Goal: Information Seeking & Learning: Find specific page/section

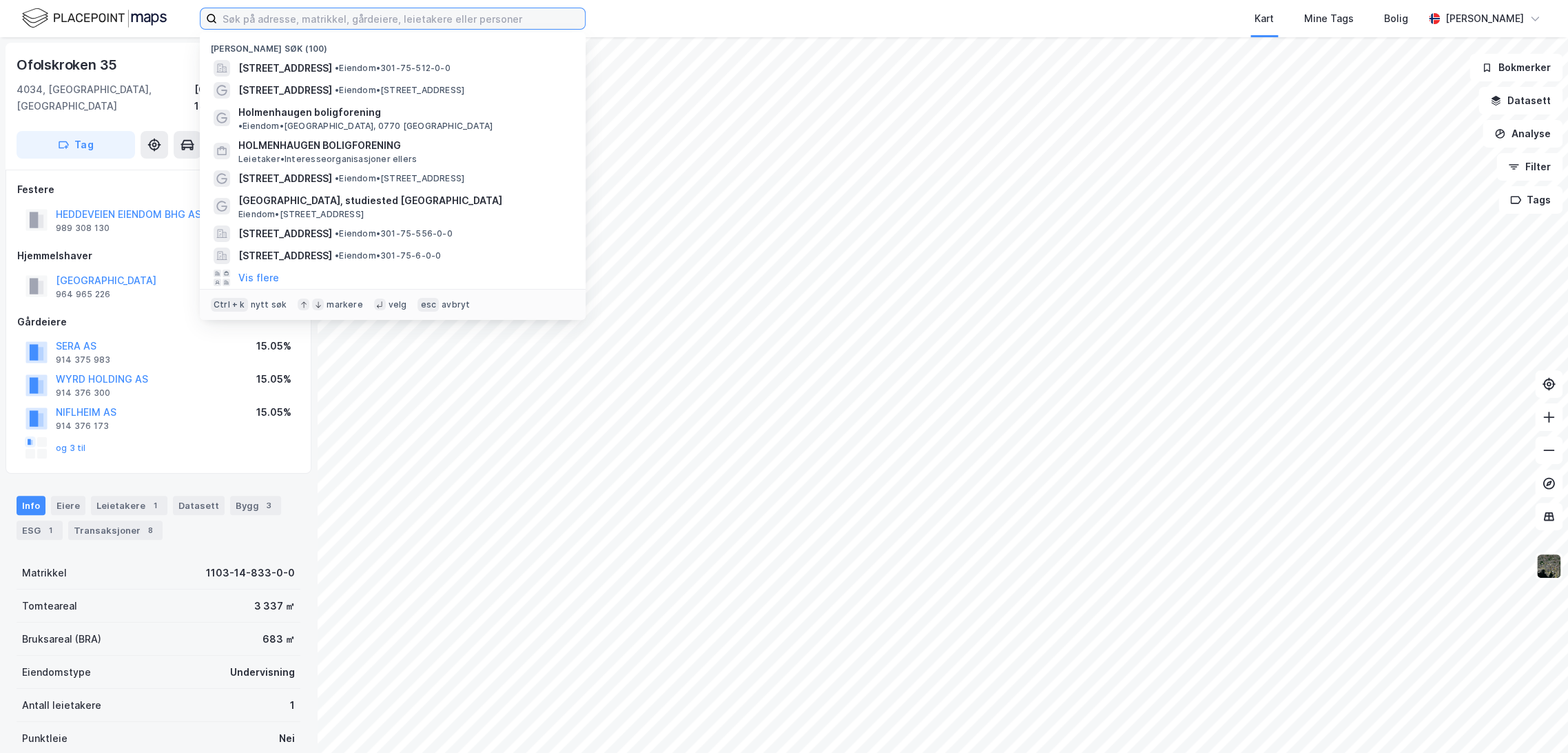
click at [354, 21] on input at bounding box center [401, 18] width 368 height 21
paste input "[STREET_ADDRESS]"
type input "[STREET_ADDRESS]"
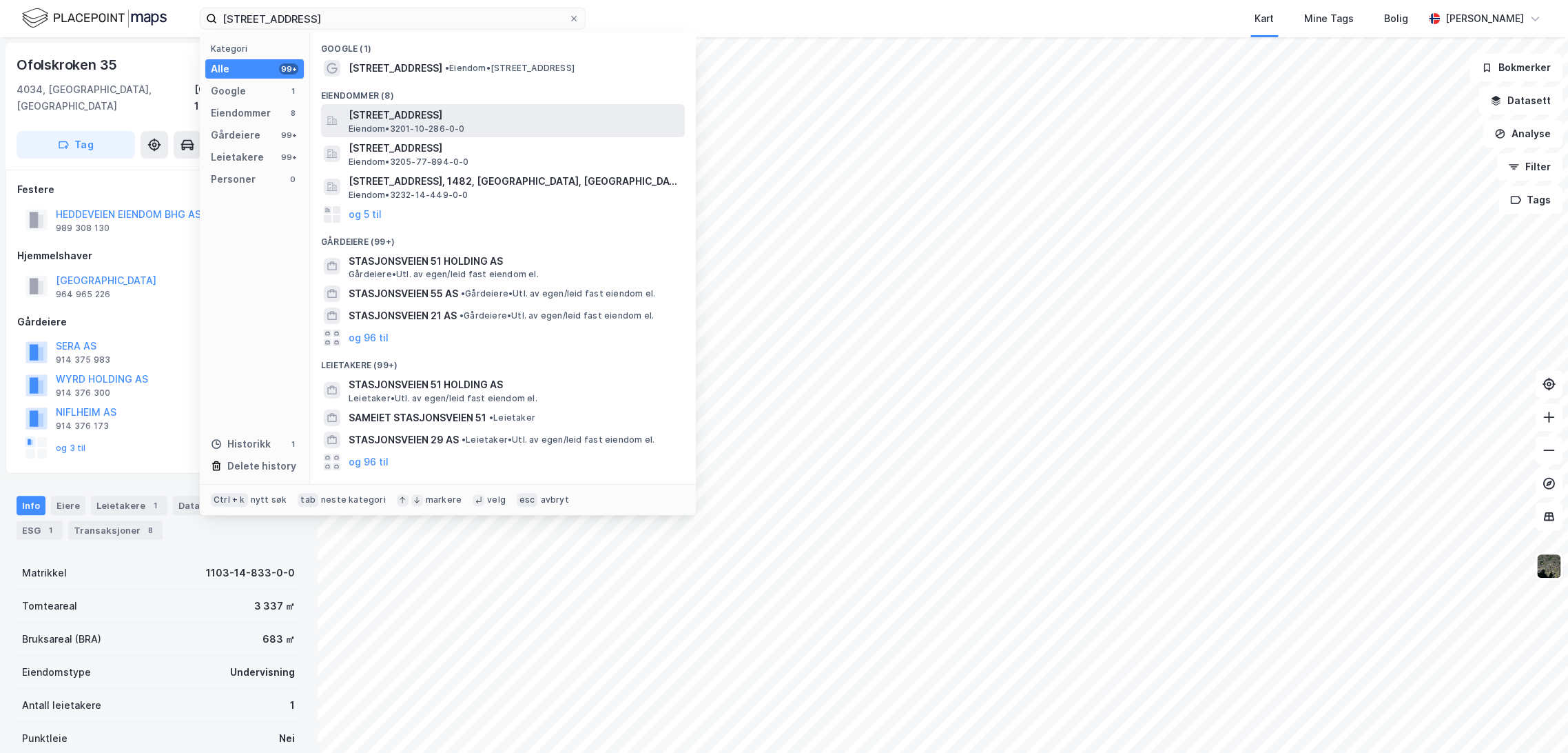
click at [445, 119] on span "[STREET_ADDRESS]" at bounding box center [513, 114] width 331 height 17
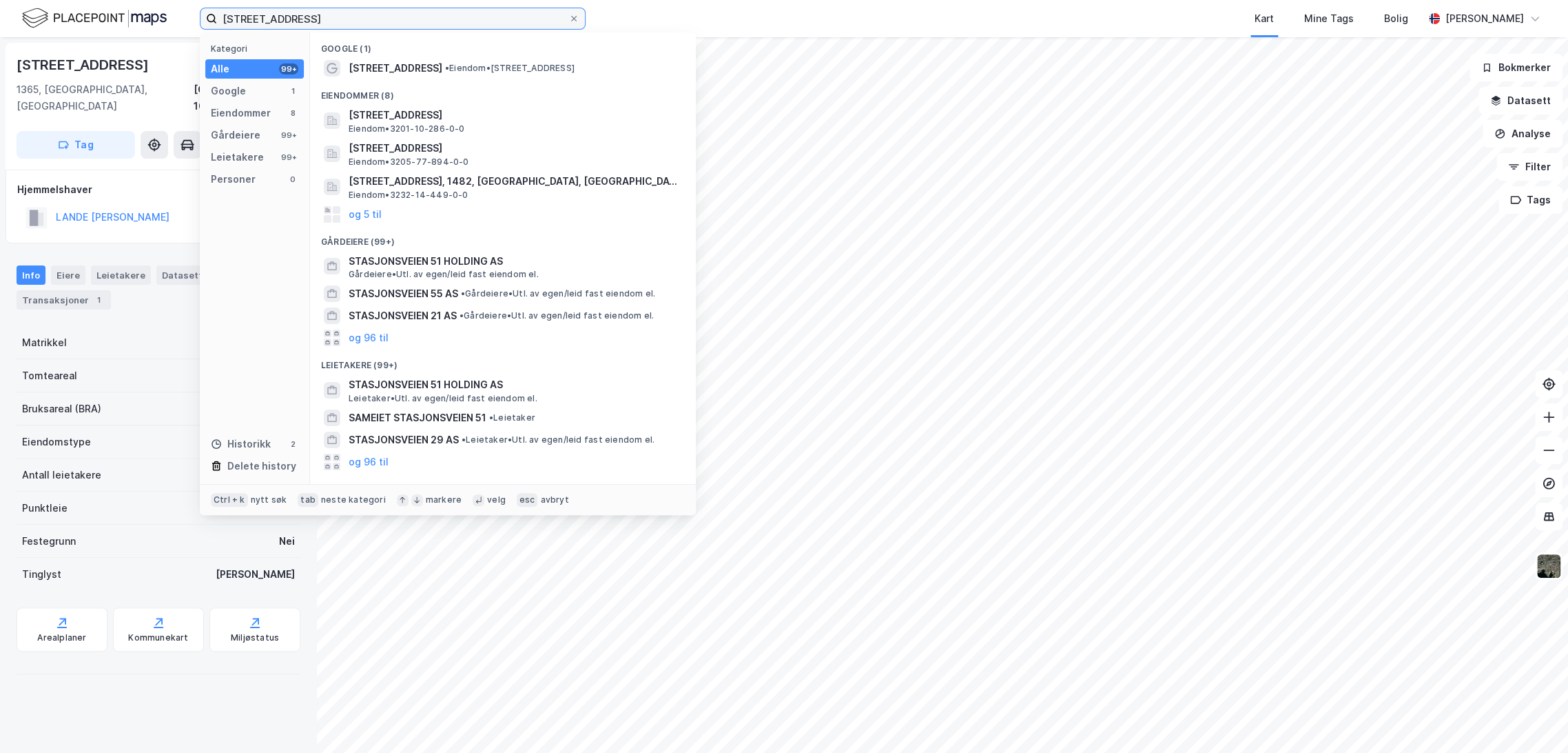
click at [312, 17] on input "[STREET_ADDRESS]" at bounding box center [393, 18] width 351 height 21
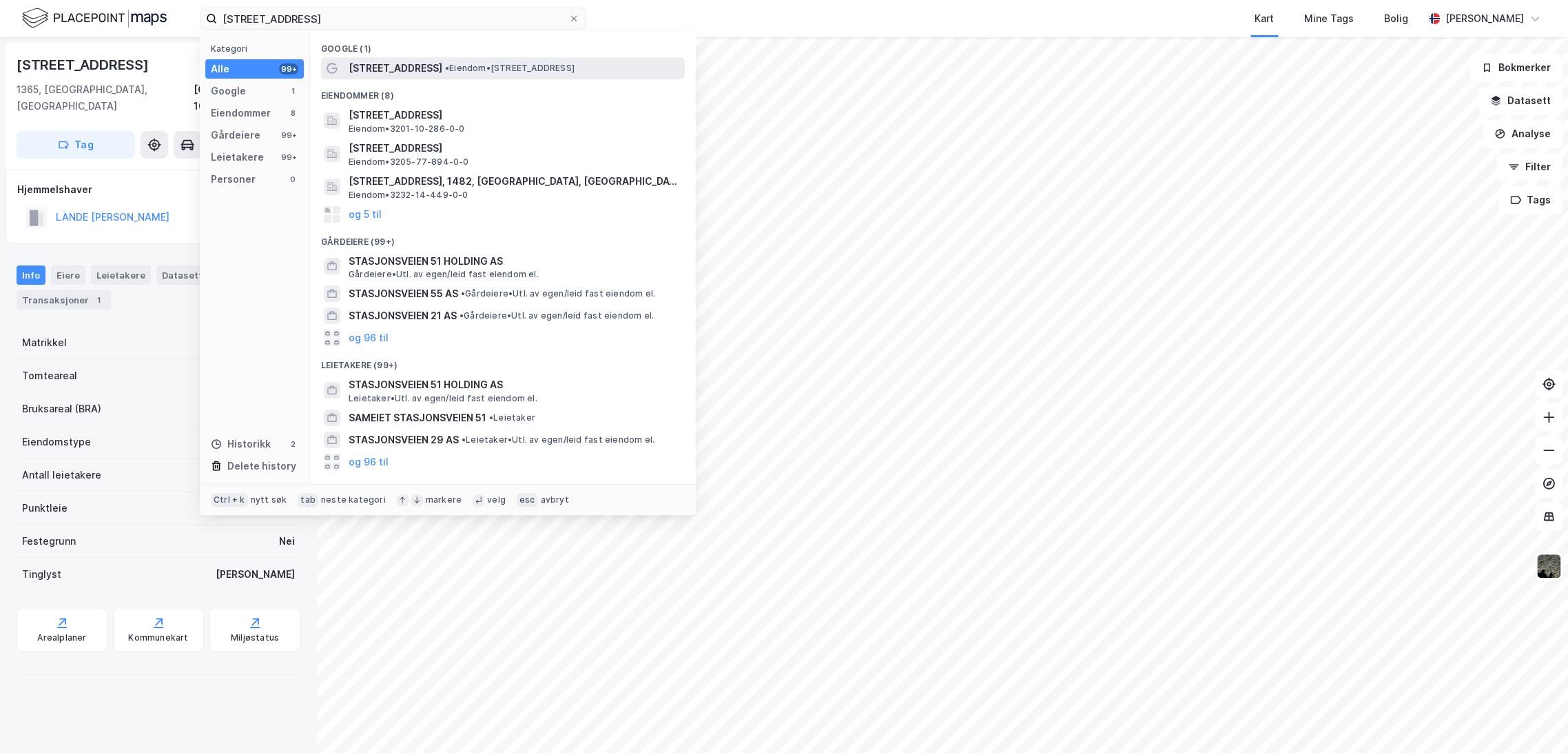
click at [445, 71] on span "•" at bounding box center [447, 68] width 4 height 10
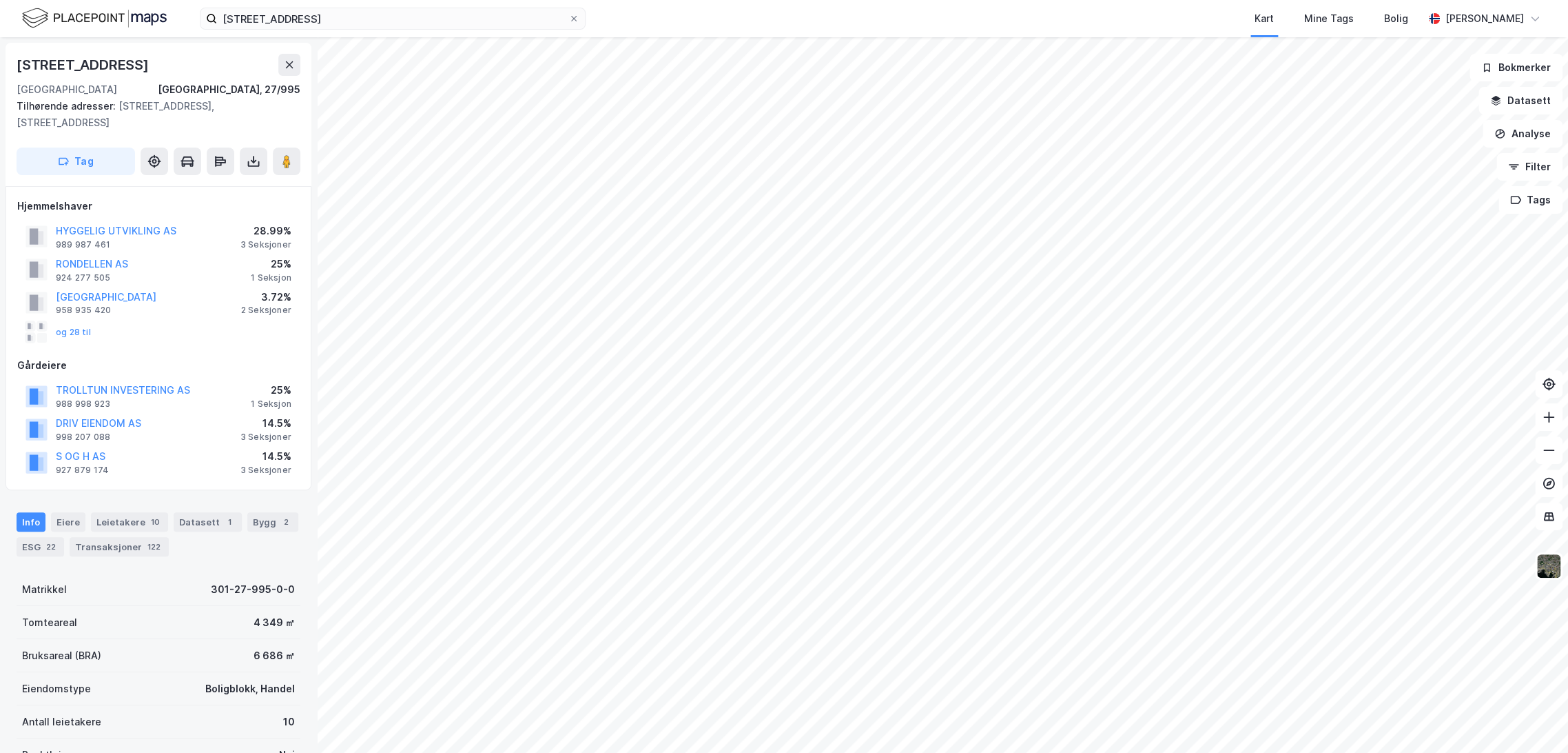
scroll to position [77, 0]
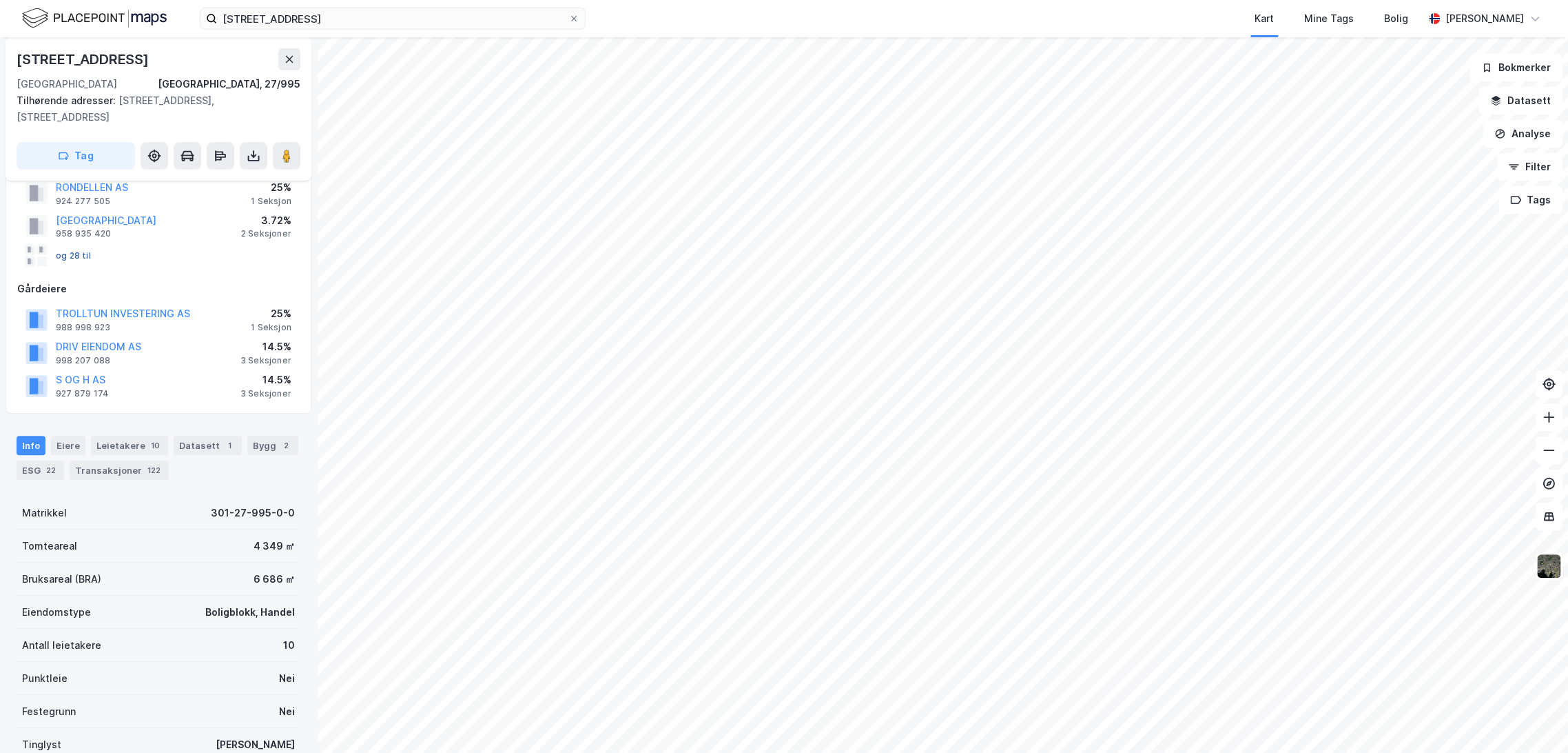
click at [0, 0] on button "og 28 til" at bounding box center [0, 0] width 0 height 0
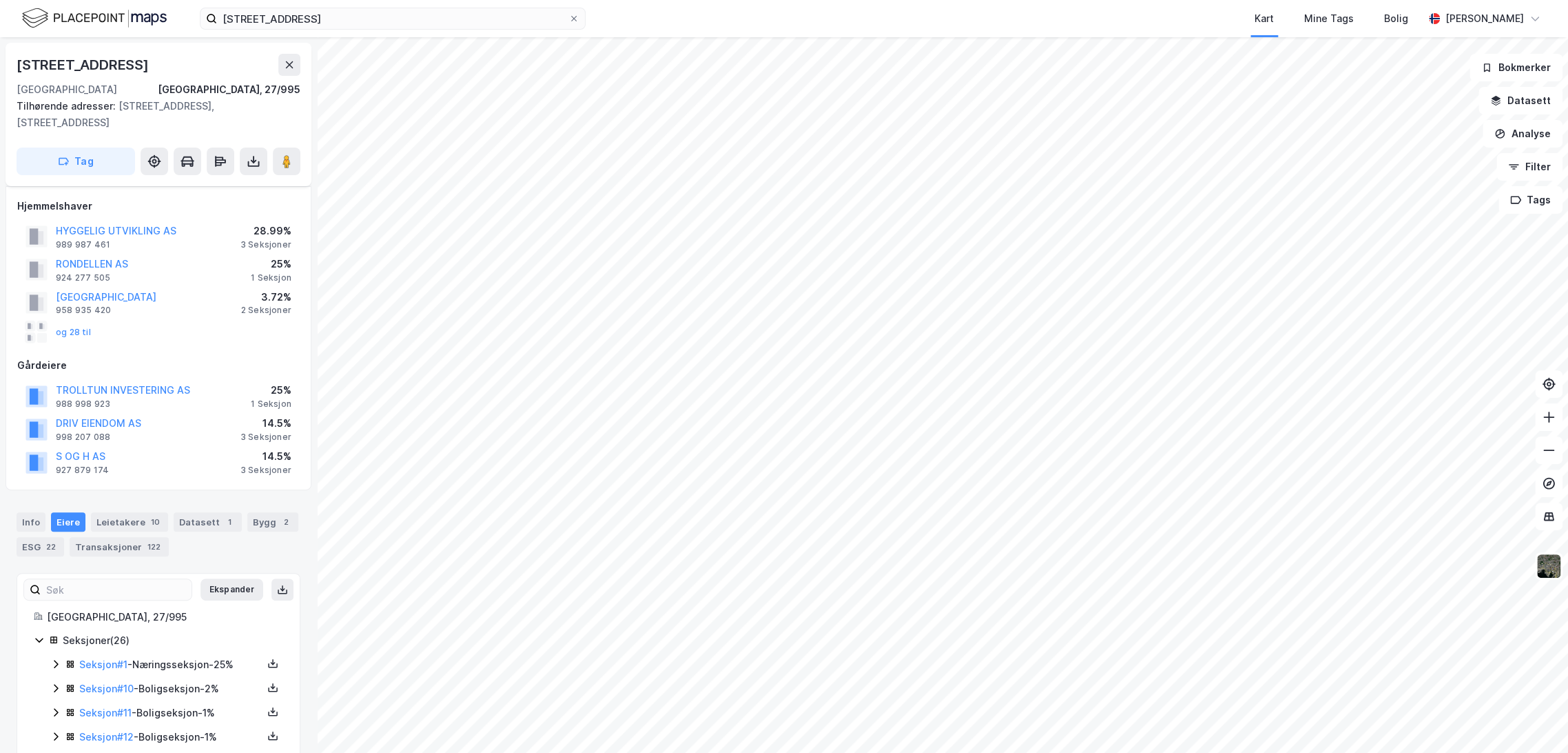
scroll to position [77, 0]
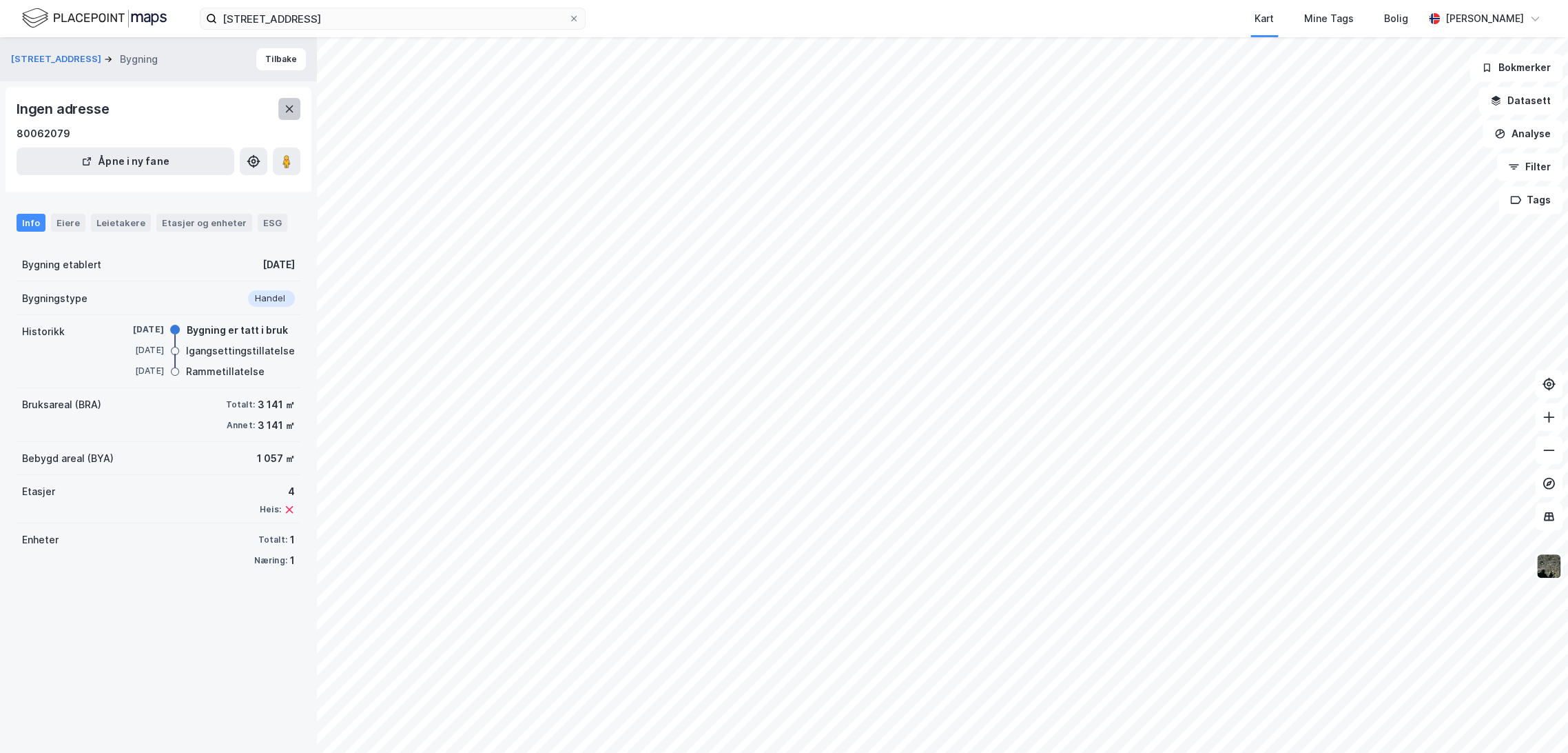
click at [292, 109] on icon at bounding box center [289, 108] width 11 height 11
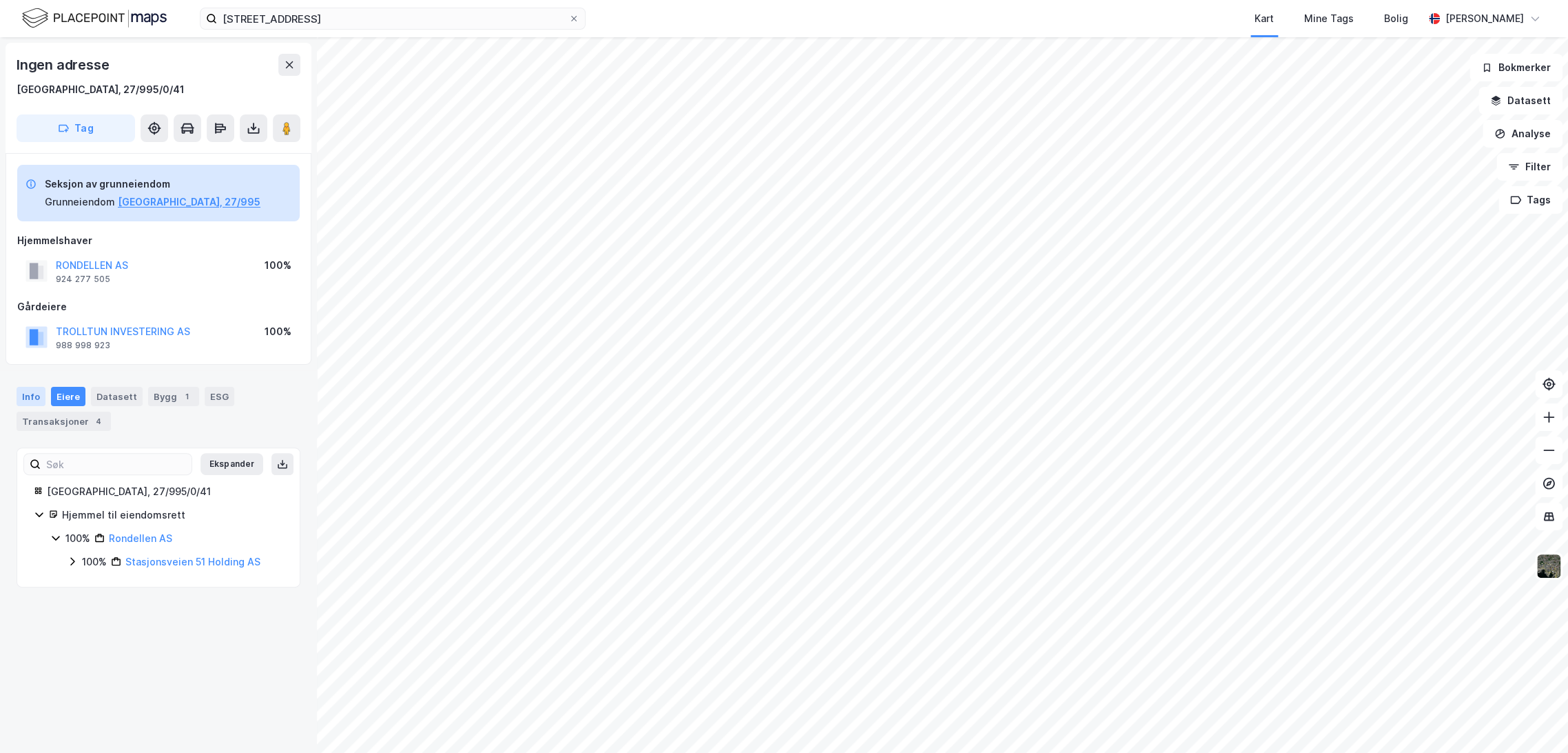
click at [31, 400] on div "Info" at bounding box center [31, 397] width 29 height 19
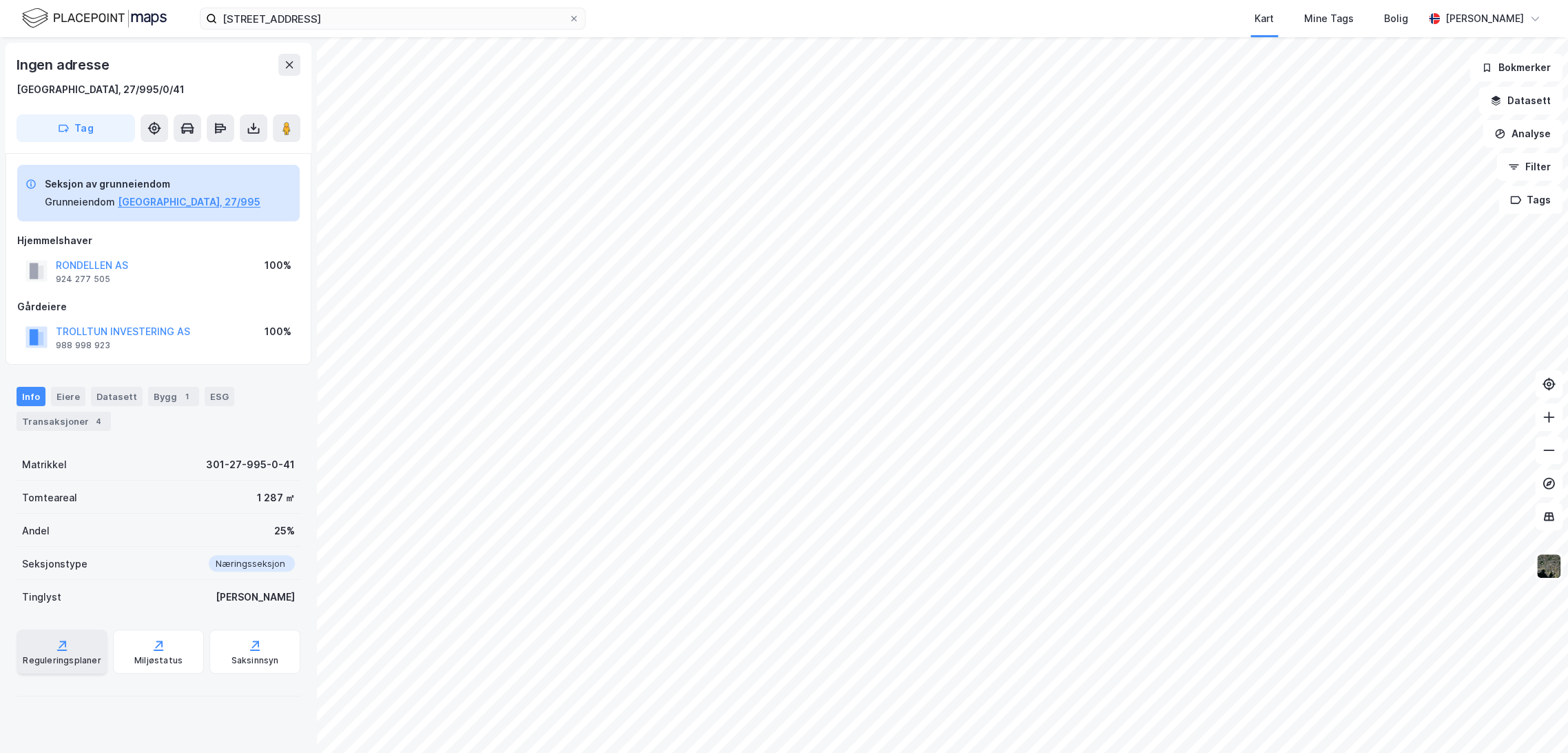
click at [55, 647] on icon at bounding box center [62, 646] width 14 height 14
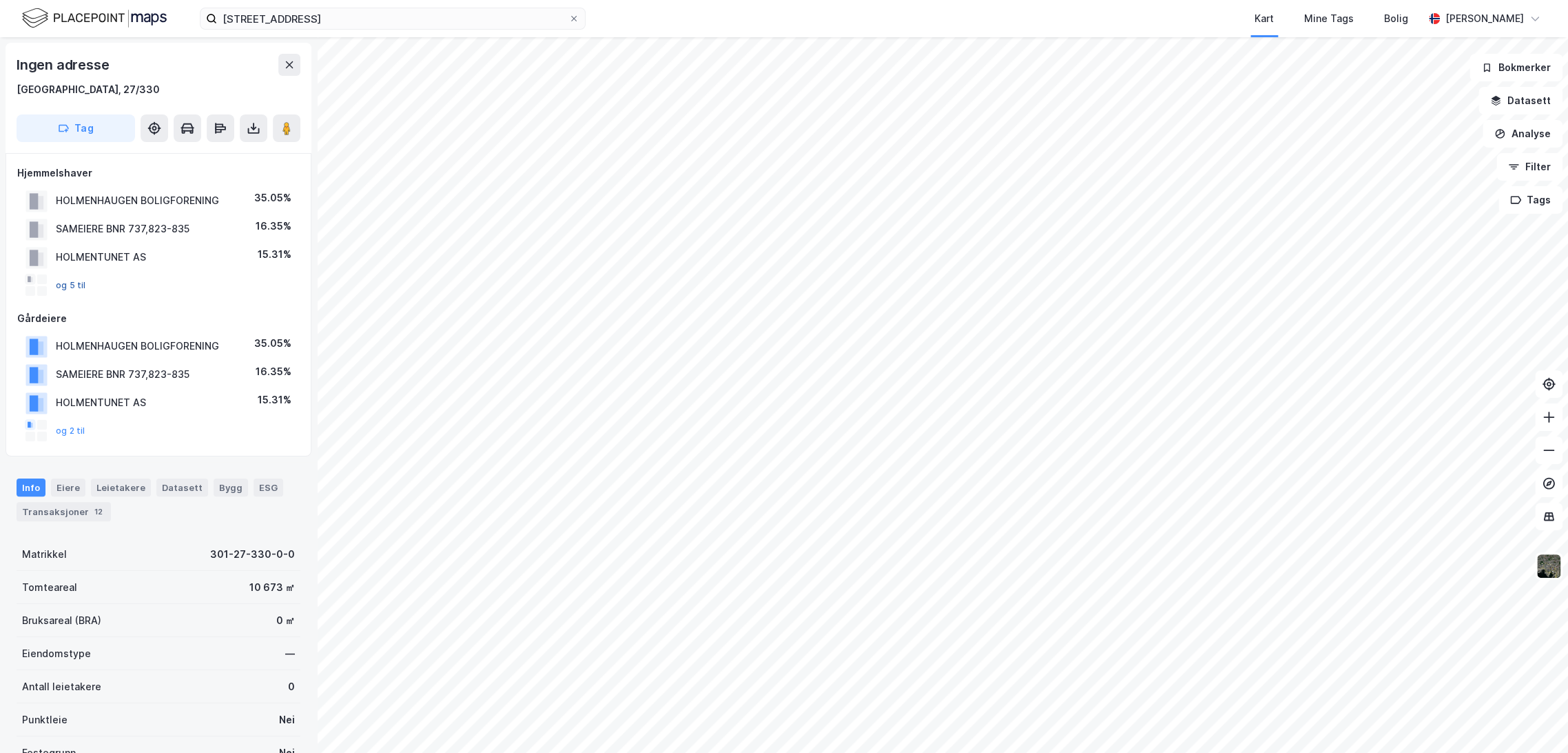
click at [0, 0] on button "og 5 til" at bounding box center [0, 0] width 0 height 0
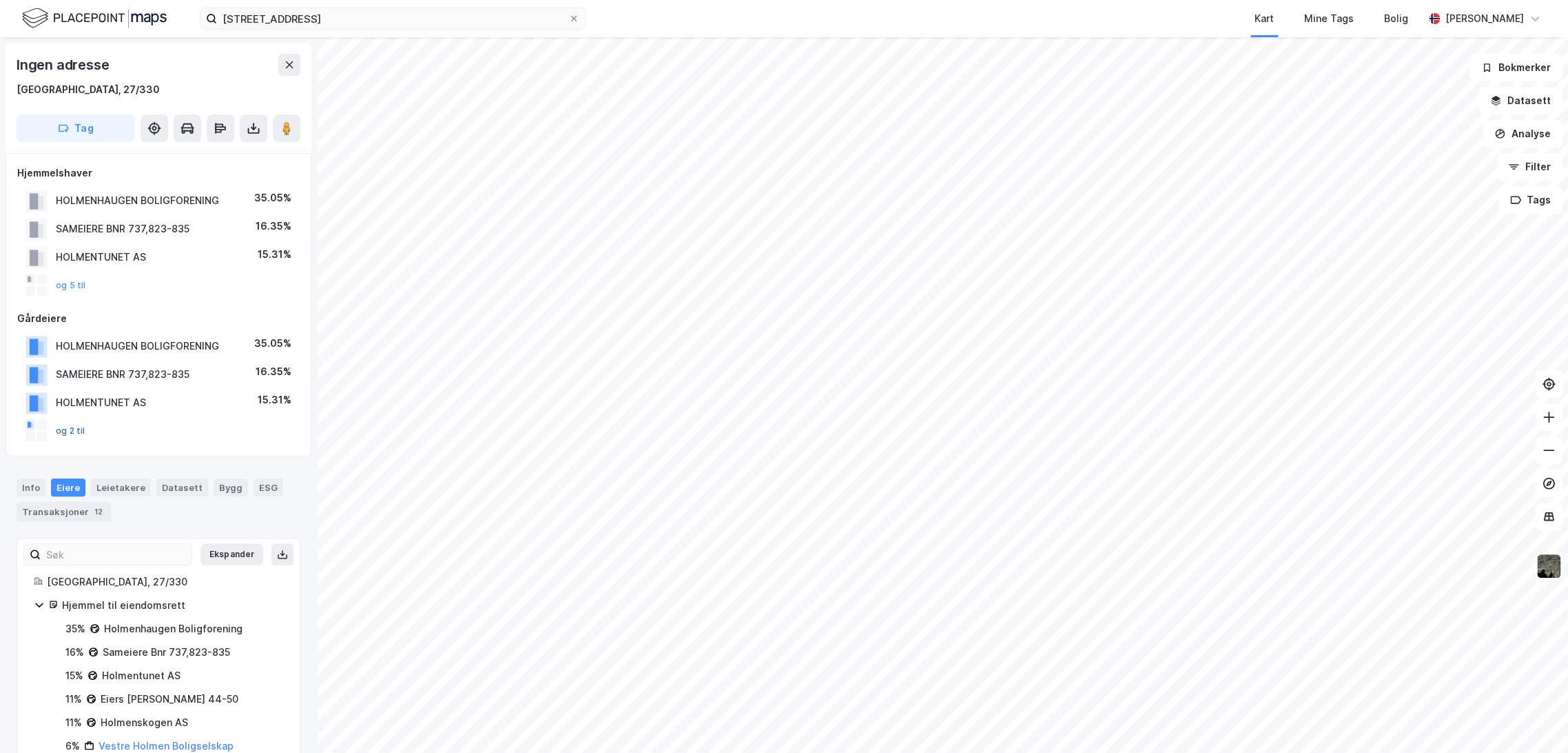
click at [0, 0] on button "og 2 til" at bounding box center [0, 0] width 0 height 0
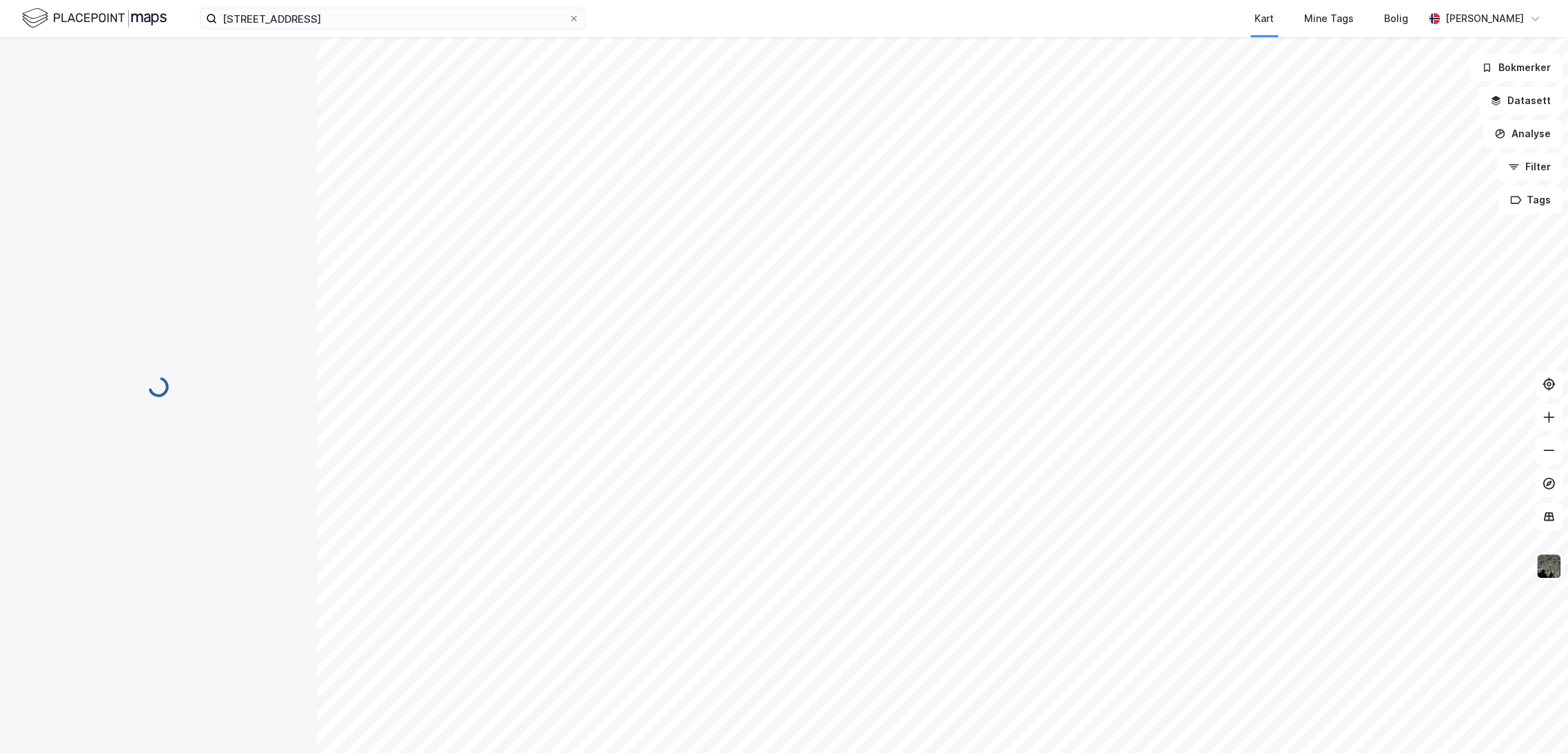
scroll to position [106, 0]
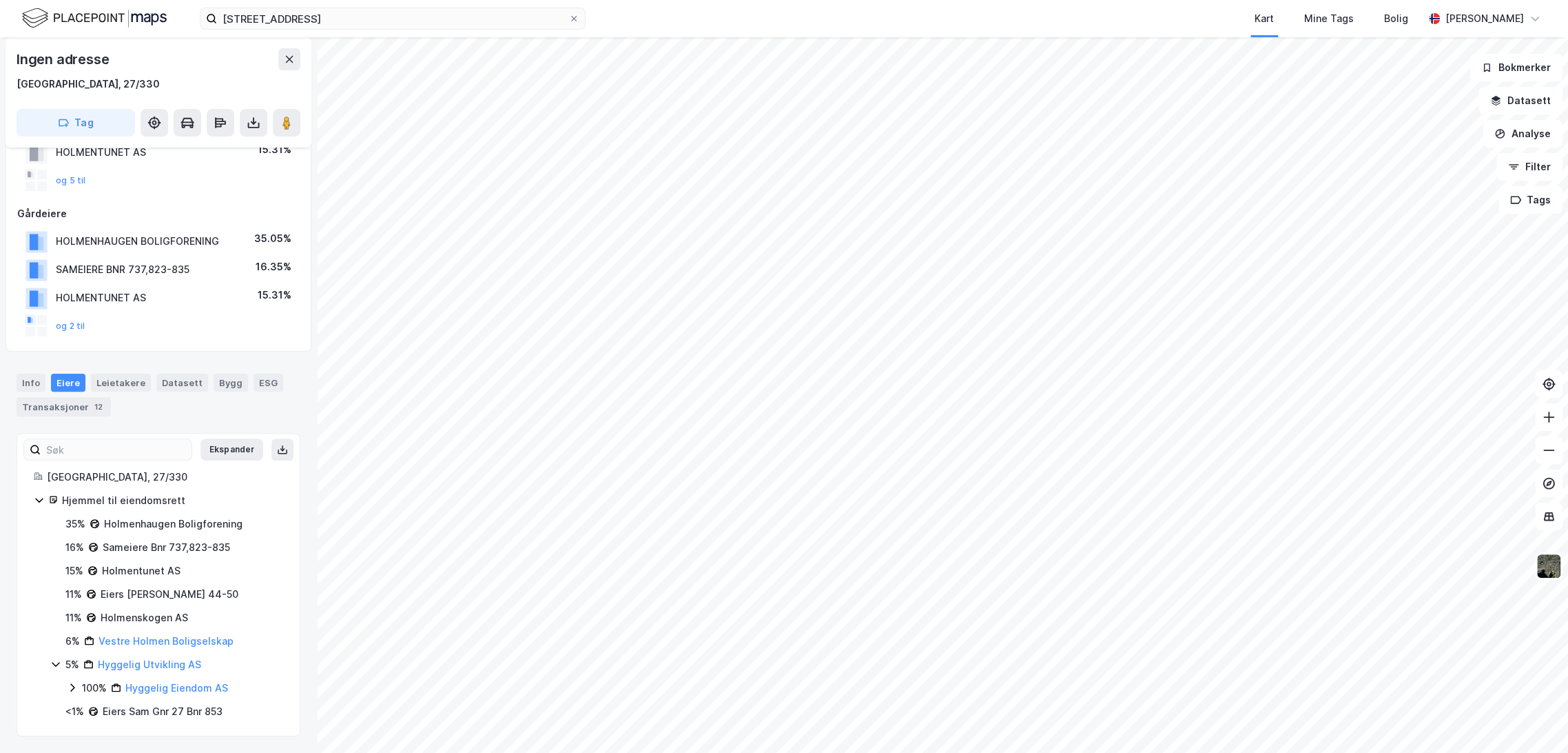
scroll to position [106, 0]
